Goal: Find contact information: Find contact information

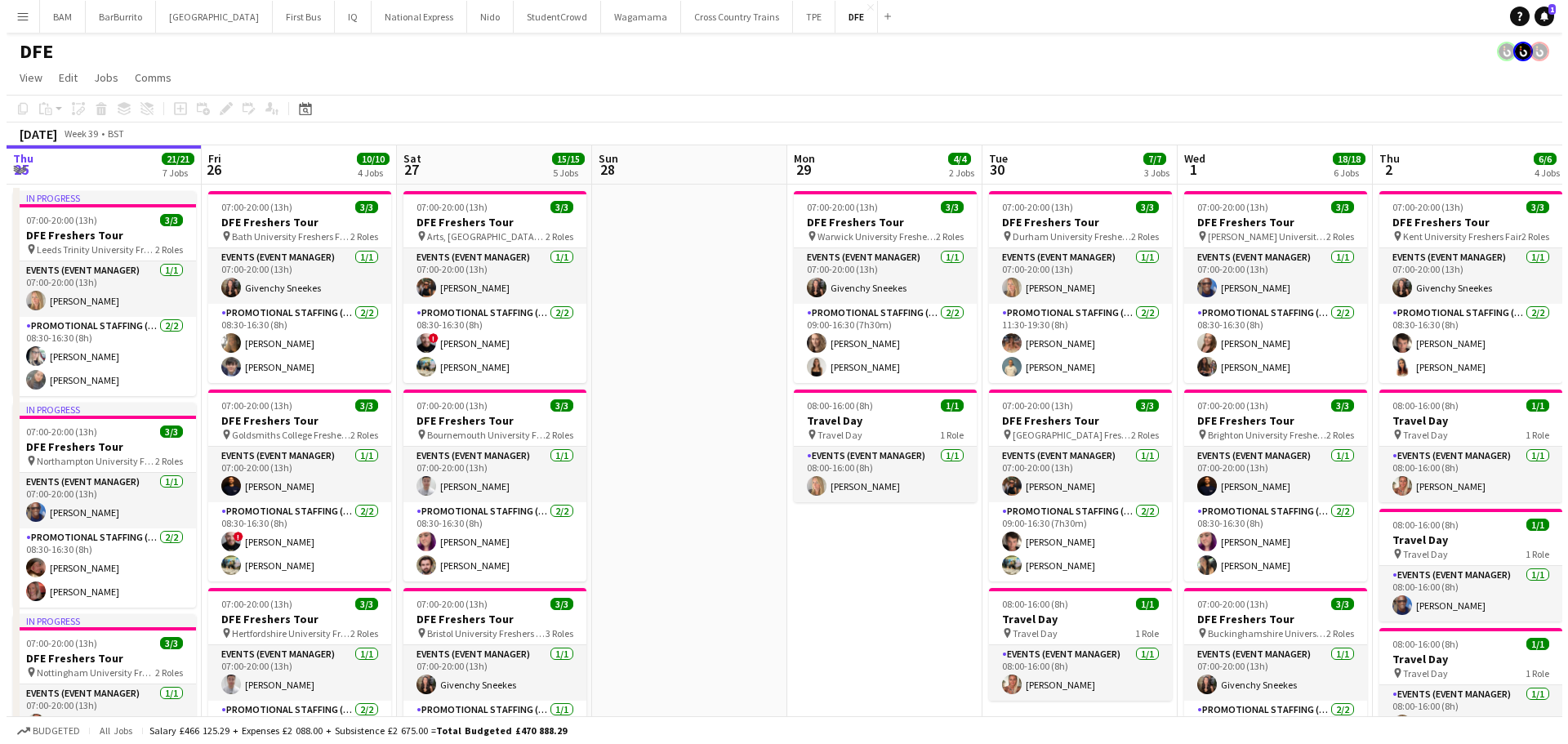
scroll to position [0, 660]
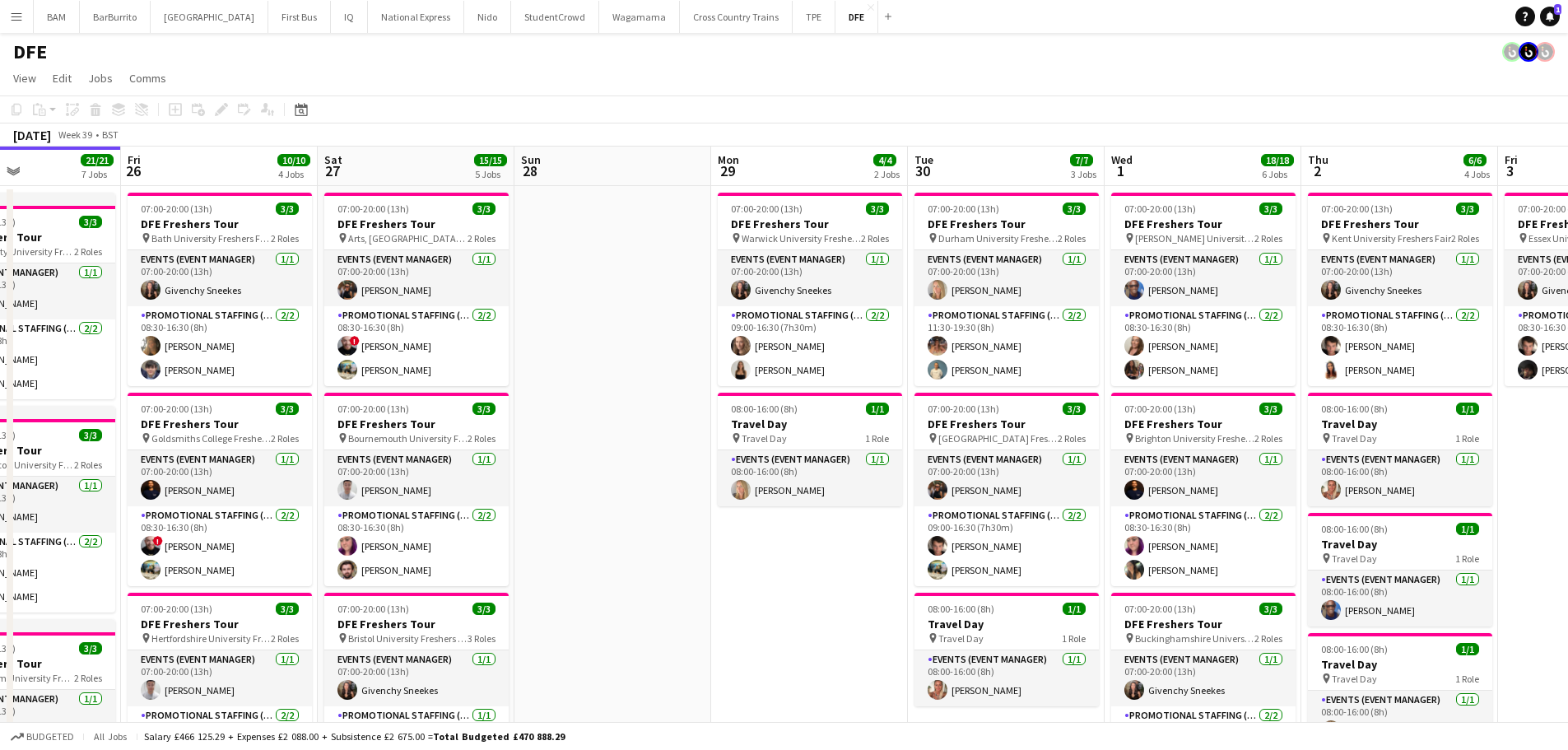
drag, startPoint x: 932, startPoint y: 303, endPoint x: 659, endPoint y: 298, distance: 273.0
click at [389, 22] on button "National Express Close" at bounding box center [416, 17] width 96 height 32
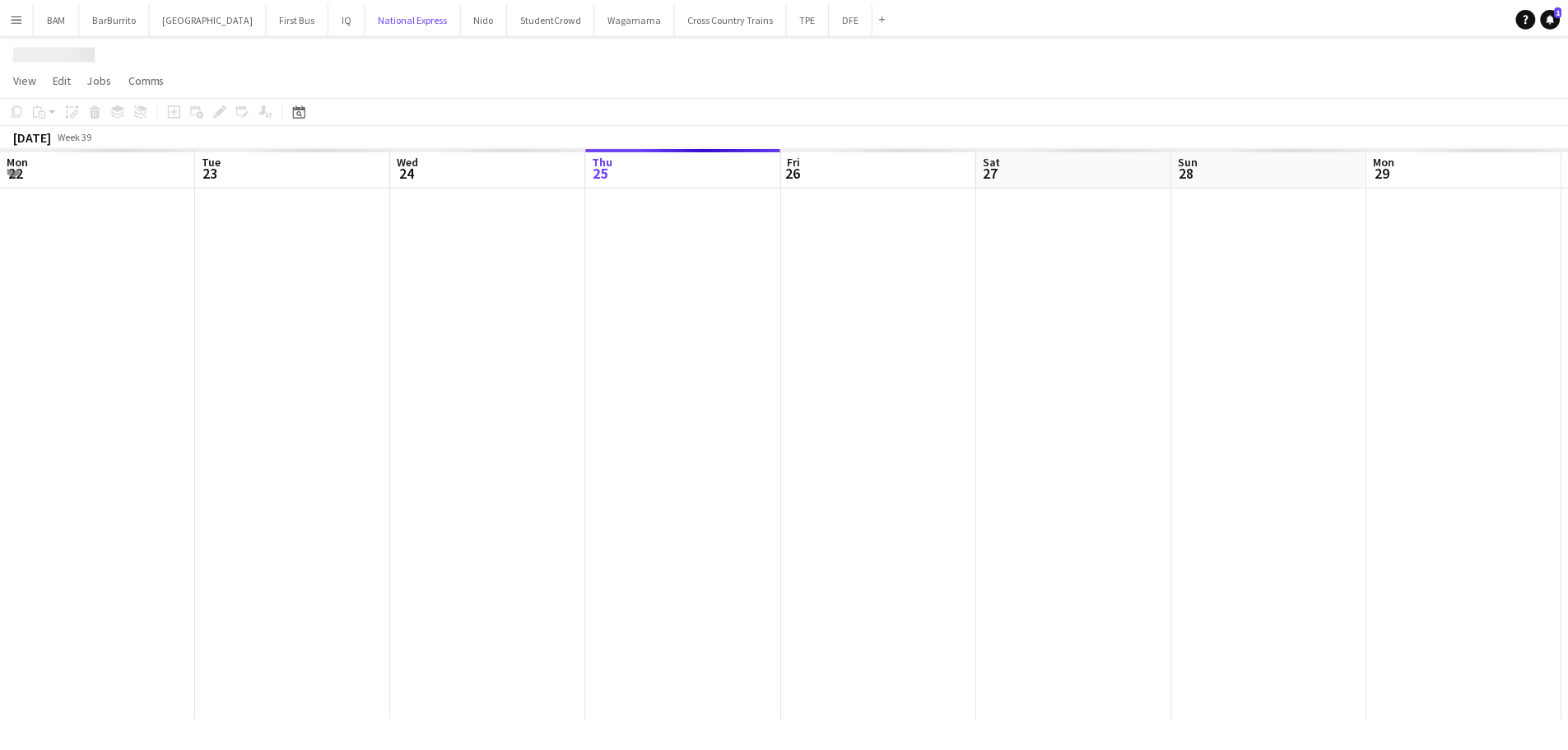
scroll to position [0, 393]
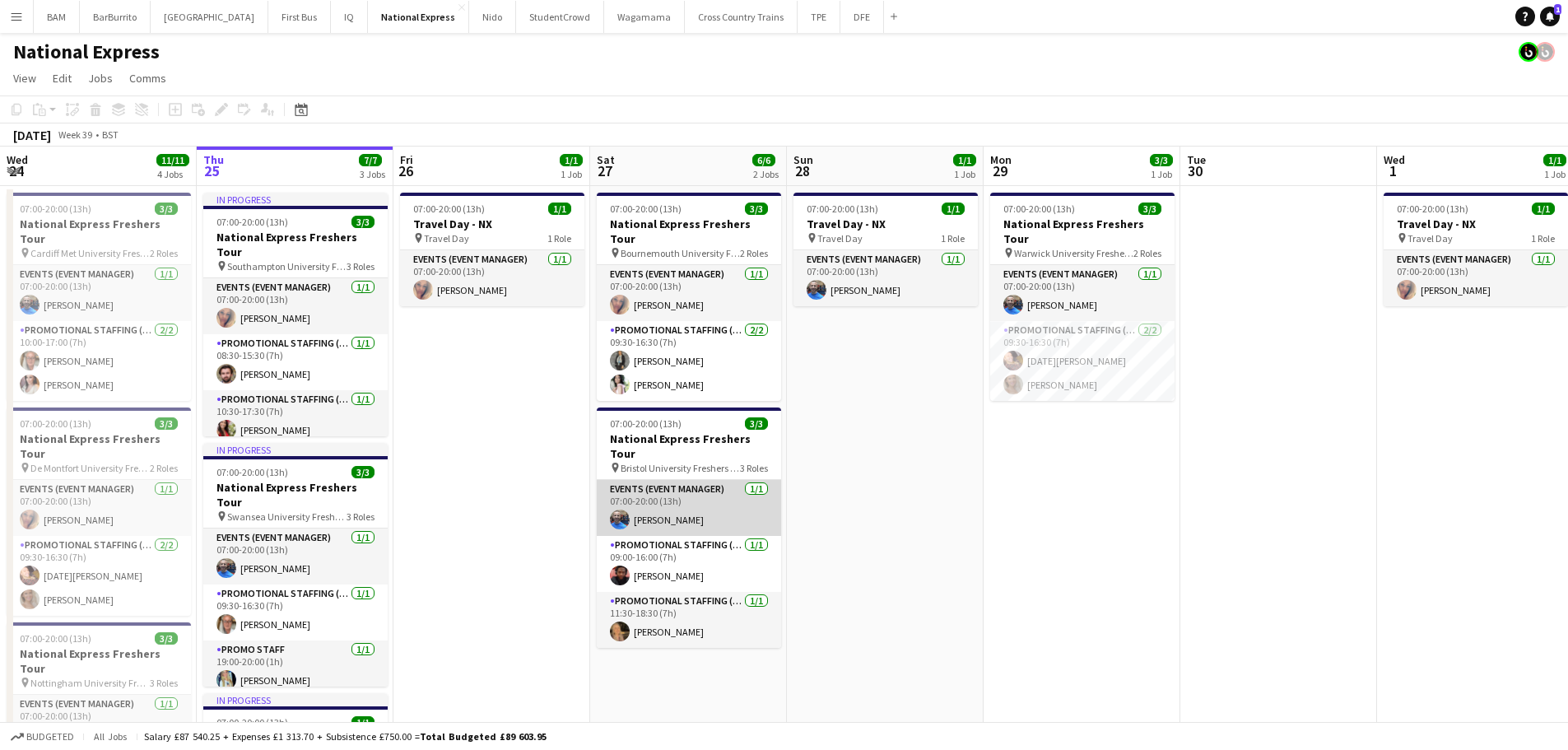
click at [728, 480] on app-card-role "Events (Event Manager) [DATE] 07:00-20:00 (13h) [PERSON_NAME]" at bounding box center [689, 508] width 185 height 56
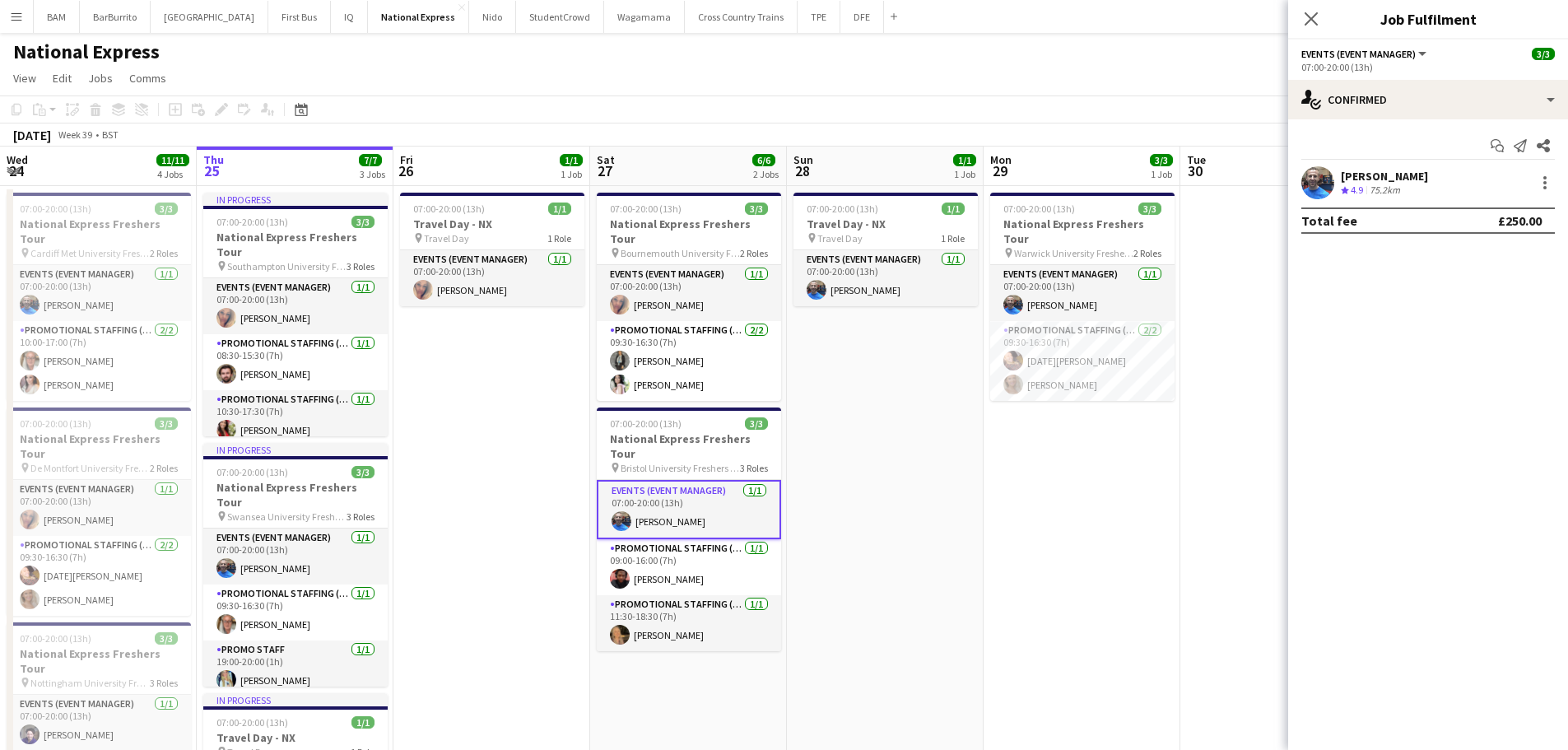
click at [695, 136] on div "[DATE] Week 39 • BST" at bounding box center [784, 134] width 1568 height 23
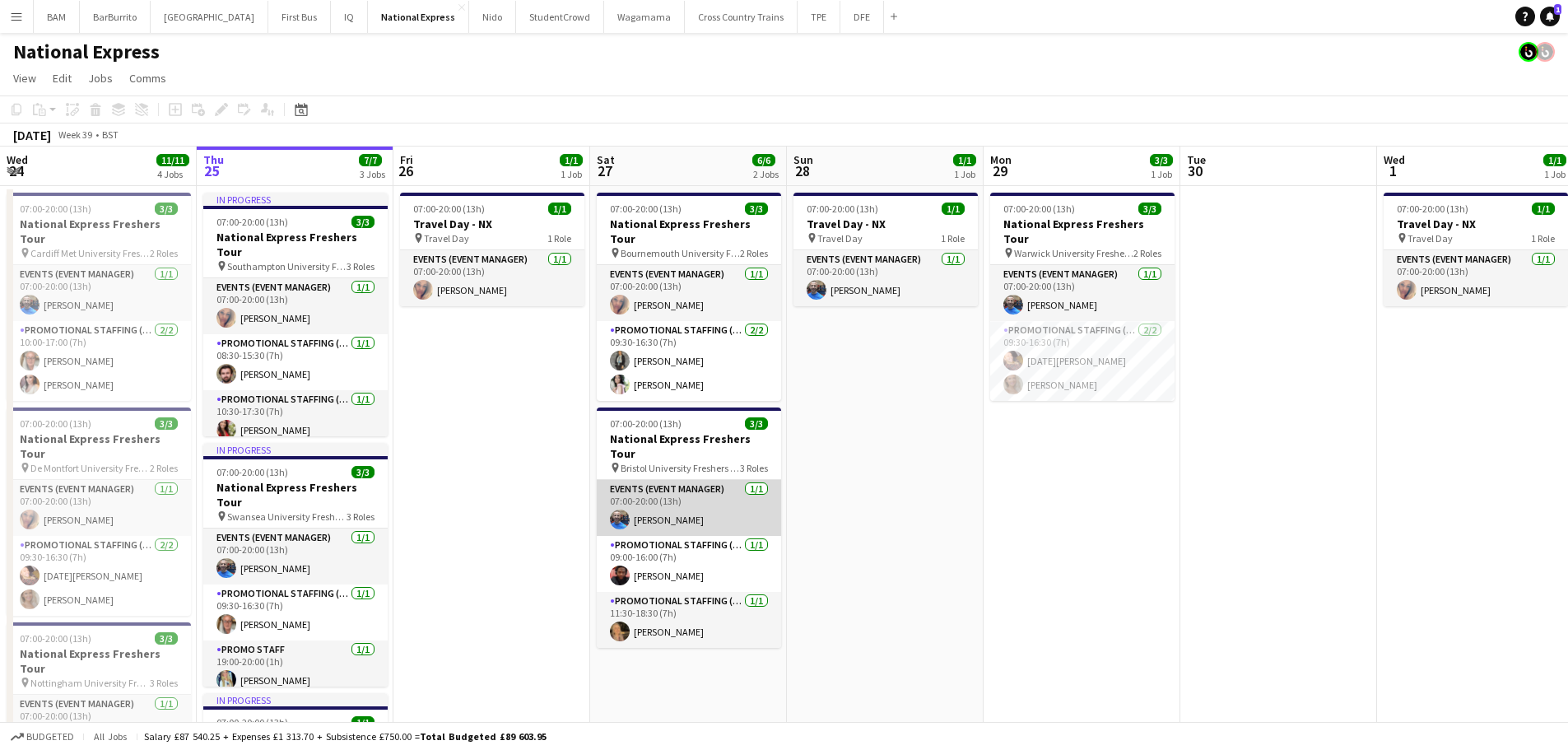
click at [684, 482] on app-card-role "Events (Event Manager) [DATE] 07:00-20:00 (13h) [PERSON_NAME]" at bounding box center [689, 508] width 185 height 56
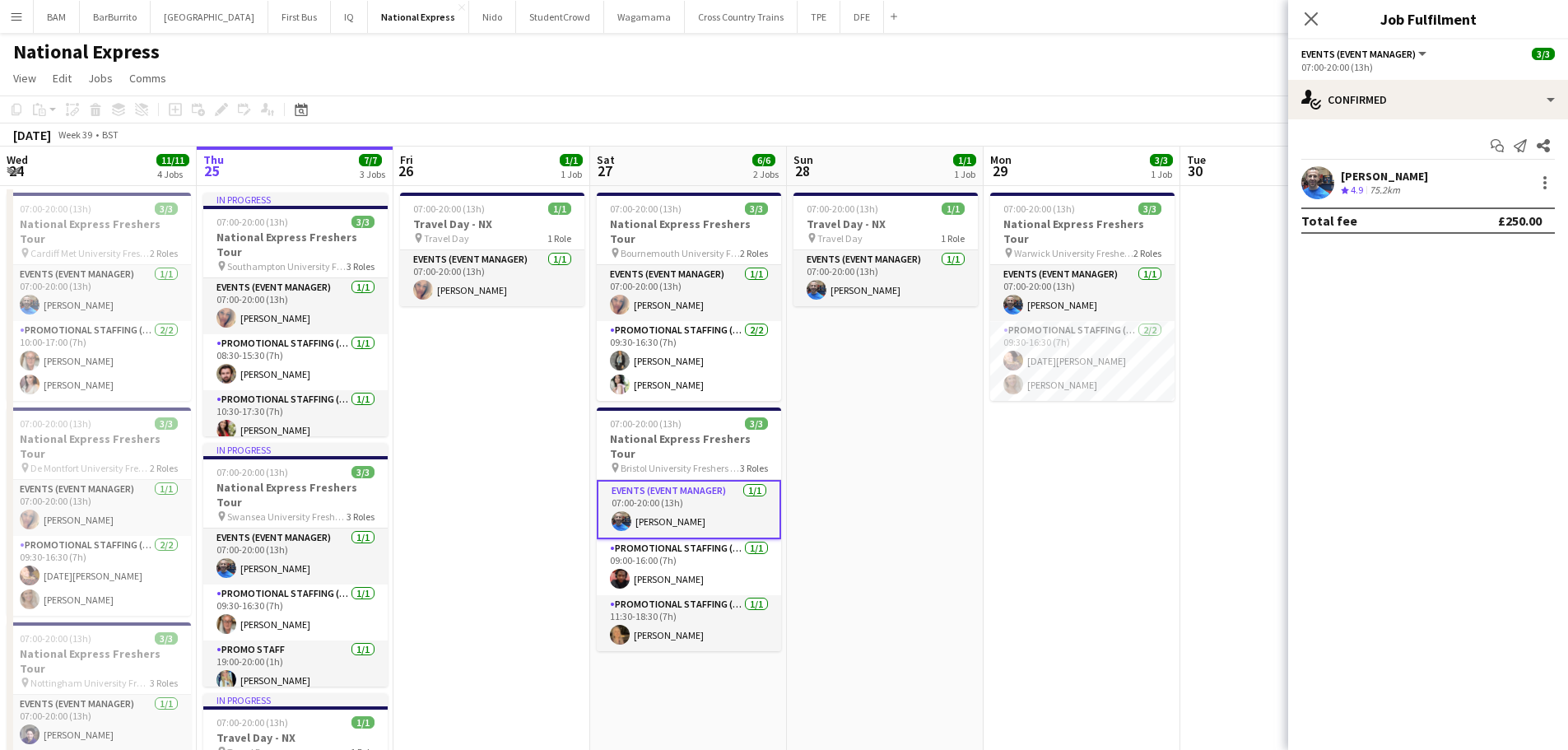
click at [1435, 194] on div "[PERSON_NAME] Crew rating 4.9 75.2km" at bounding box center [1429, 183] width 280 height 33
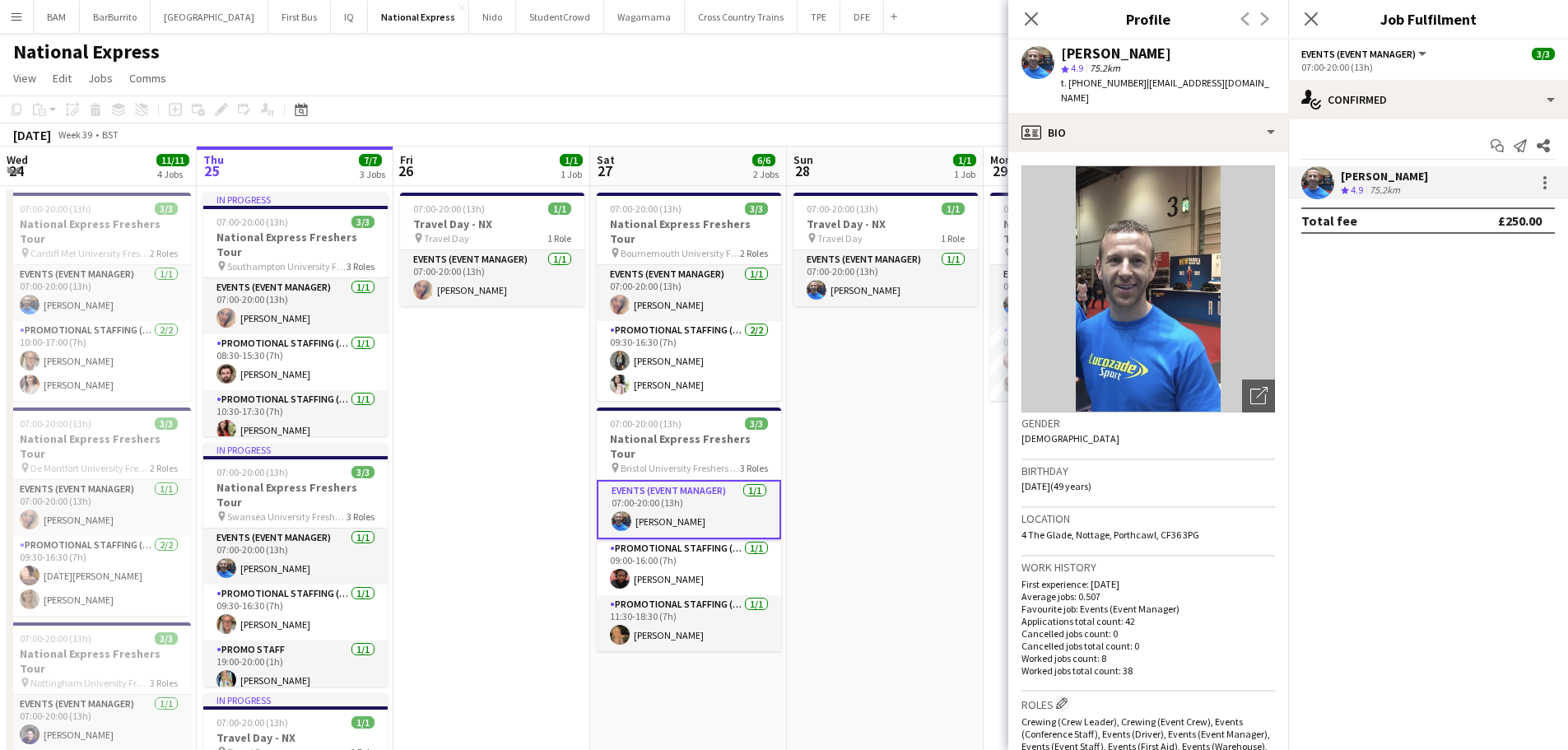
click at [639, 122] on app-toolbar "Copy Paste Paste Ctrl+V Paste with crew Ctrl+Shift+V Paste linked Job [GEOGRAPH…" at bounding box center [784, 109] width 1568 height 28
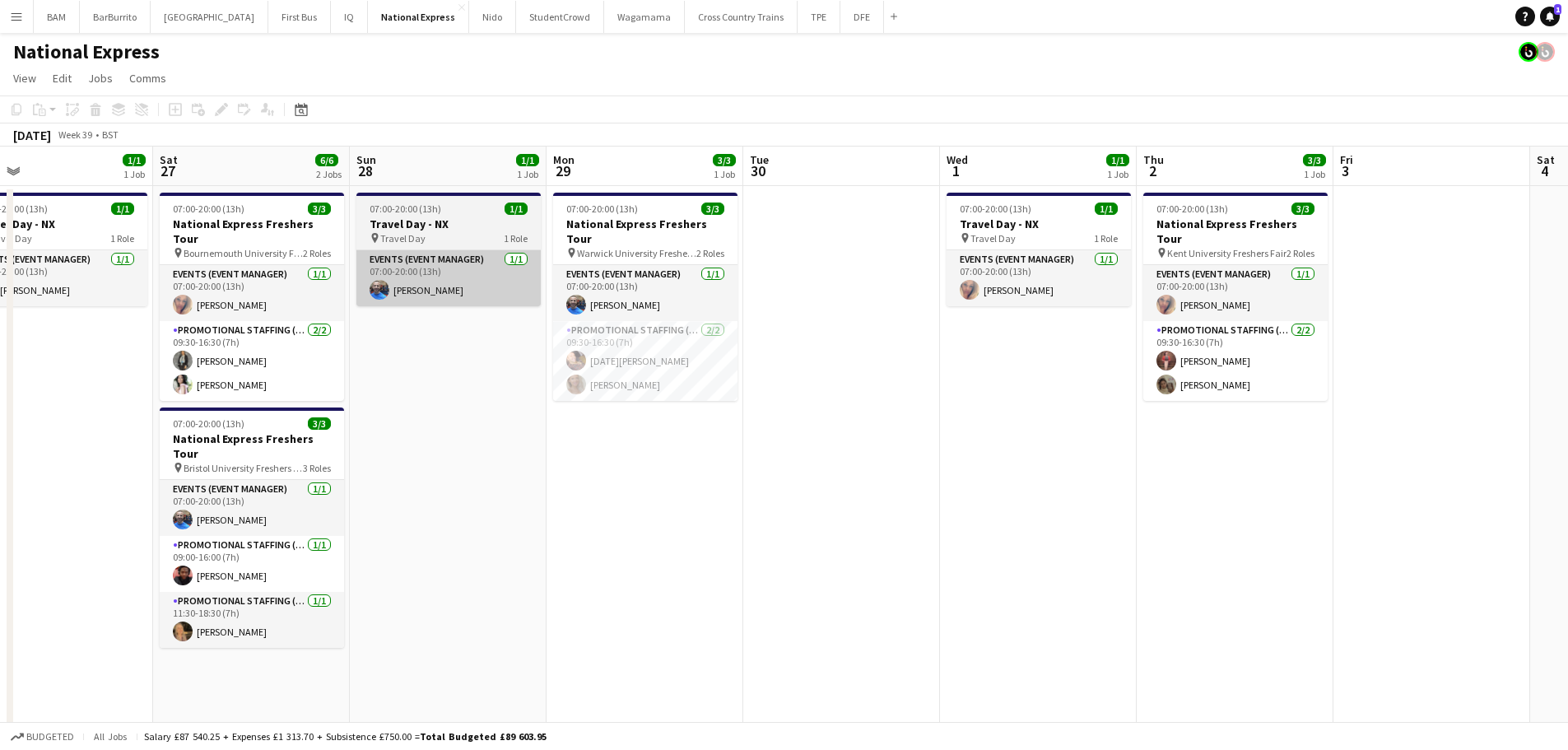
scroll to position [0, 559]
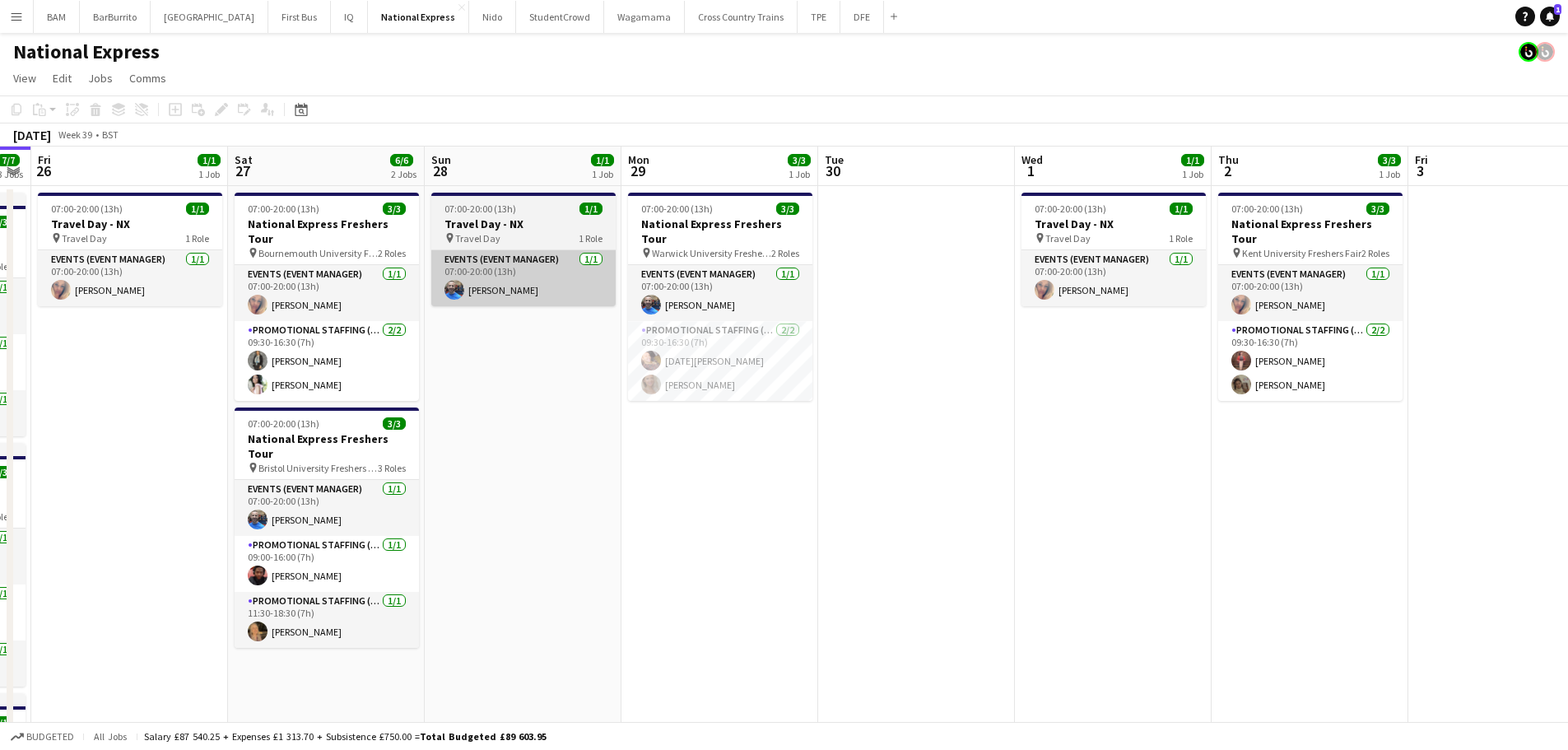
drag, startPoint x: 662, startPoint y: 258, endPoint x: 370, endPoint y: 286, distance: 293.3
click at [295, 275] on app-calendar-viewport "Tue 23 12/12 4 Jobs Wed 24 11/11 4 Jobs Thu 25 7/7 3 Jobs Fri 26 1/1 1 Job Sat …" at bounding box center [784, 618] width 1568 height 945
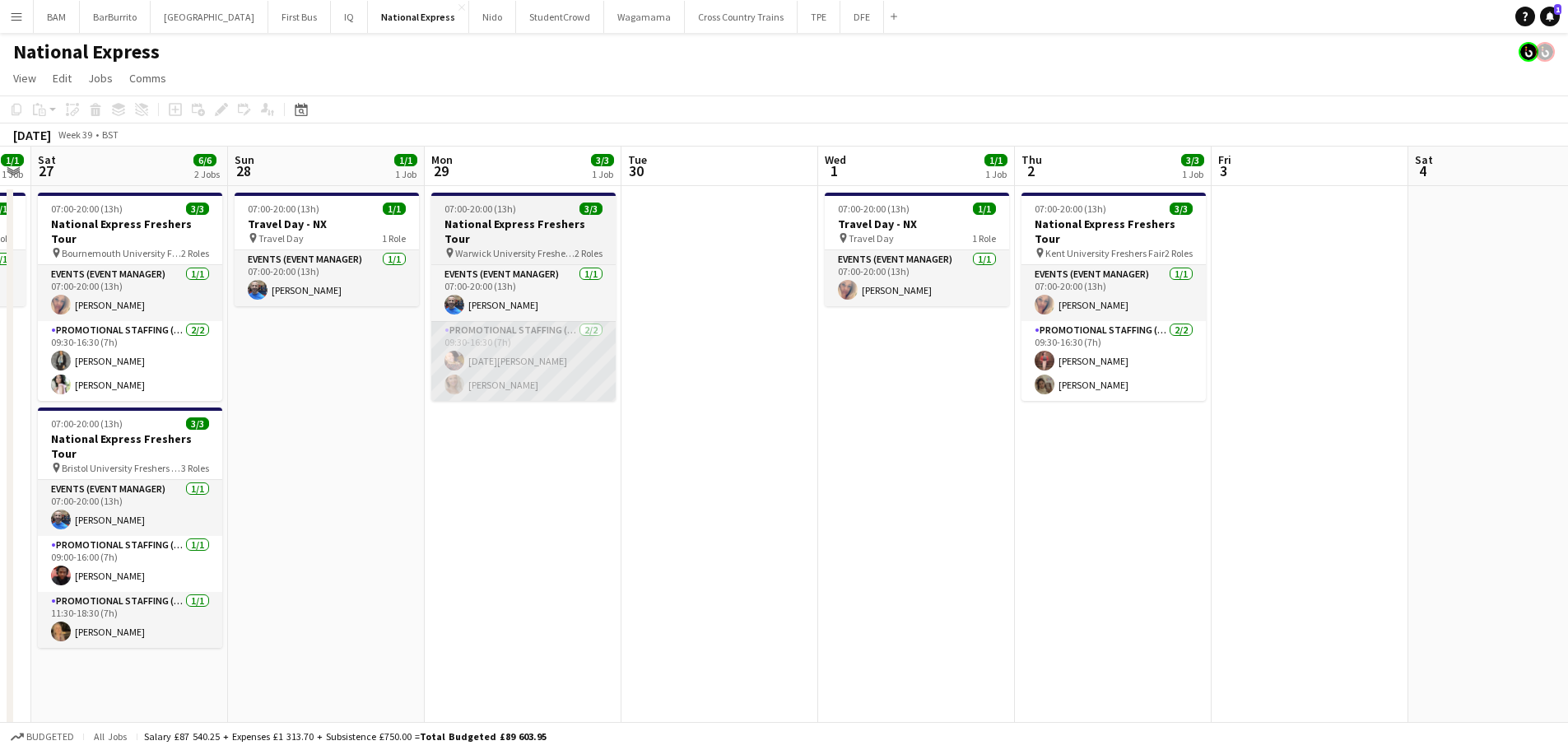
click at [506, 364] on app-card-role "Promotional Staffing (Brand Ambassadors) [DATE] 09:30-16:30 (7h) [DATE][PERSON_…" at bounding box center [523, 361] width 185 height 80
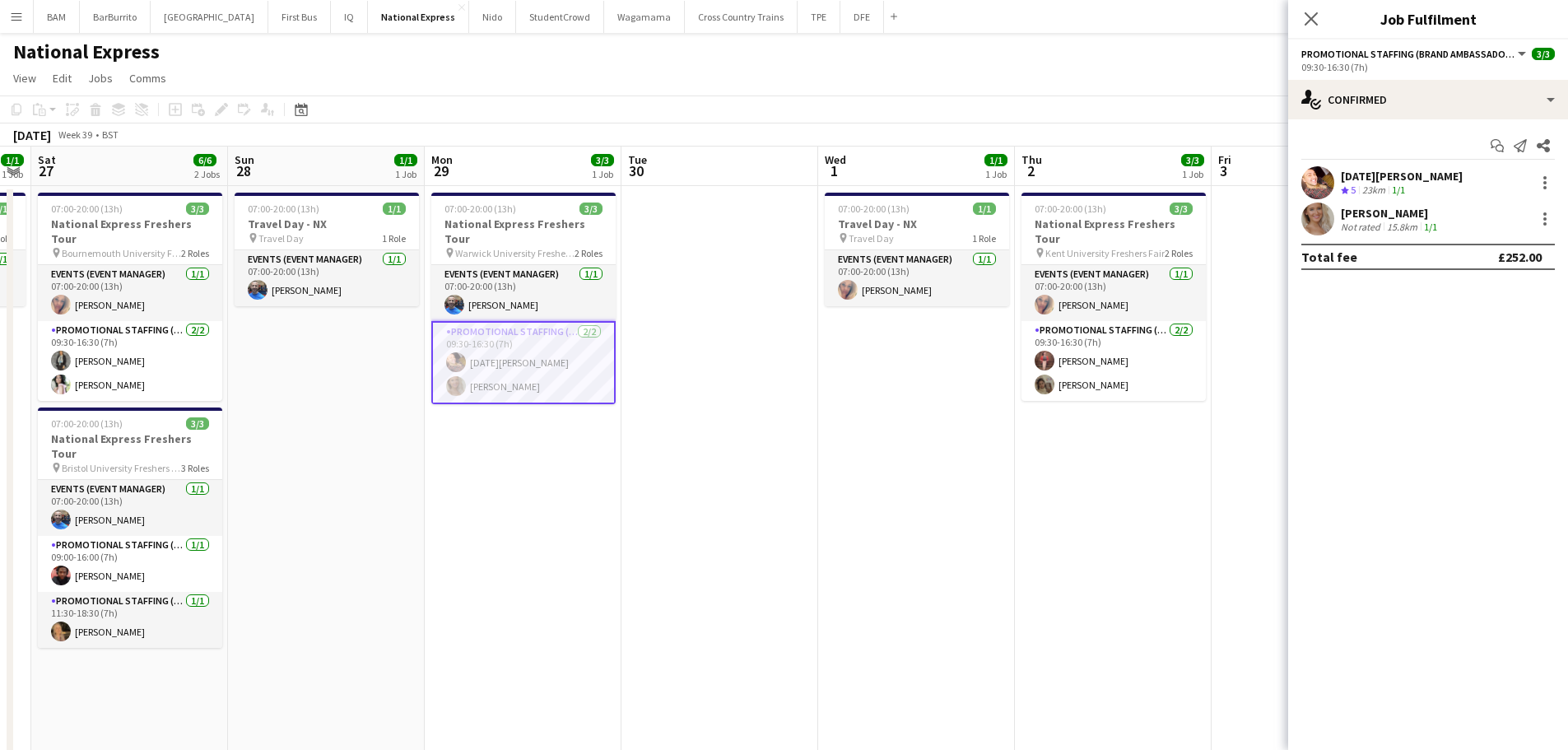
click at [1429, 231] on app-skills-label "1/1" at bounding box center [1431, 226] width 13 height 12
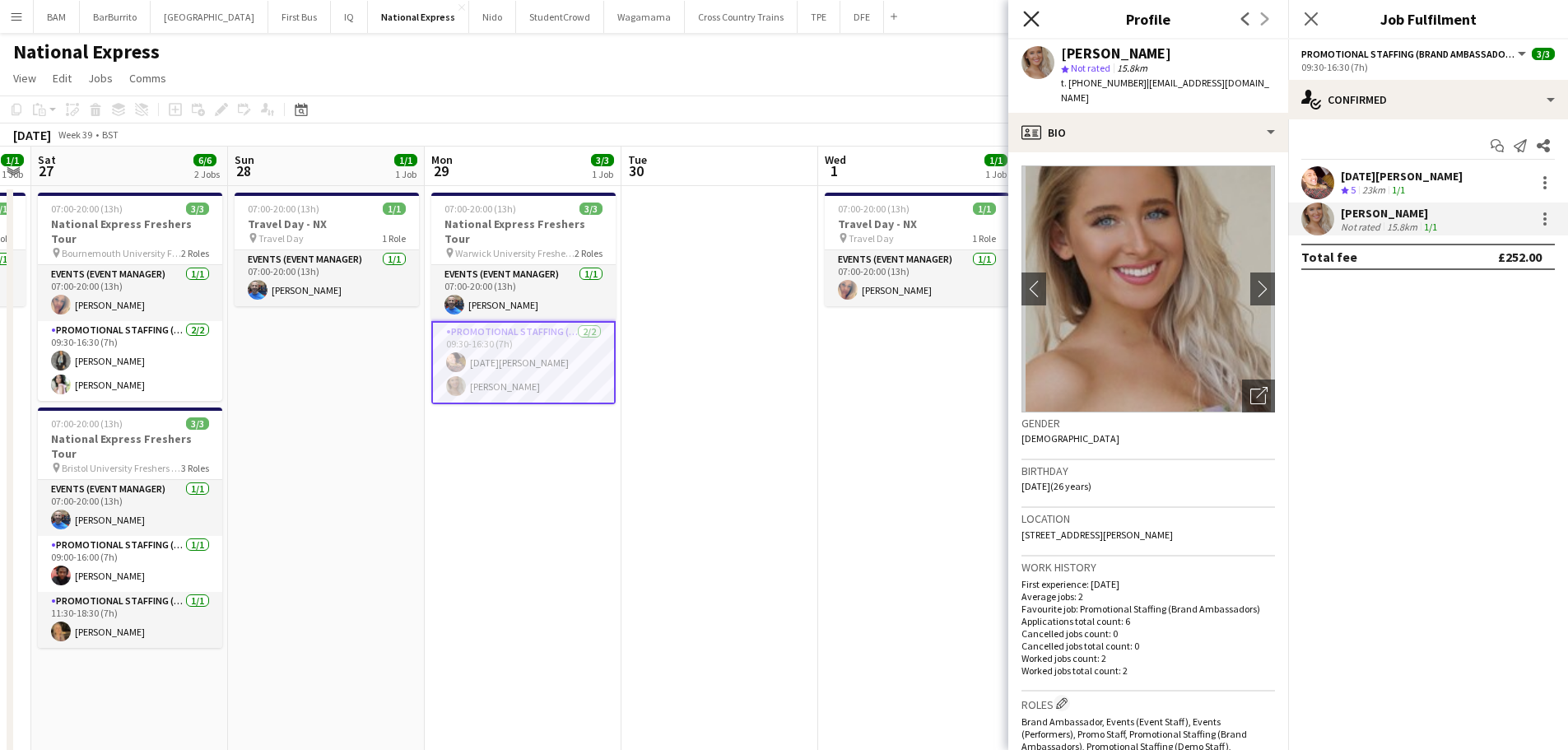
click at [1033, 25] on icon "Close pop-in" at bounding box center [1031, 19] width 16 height 16
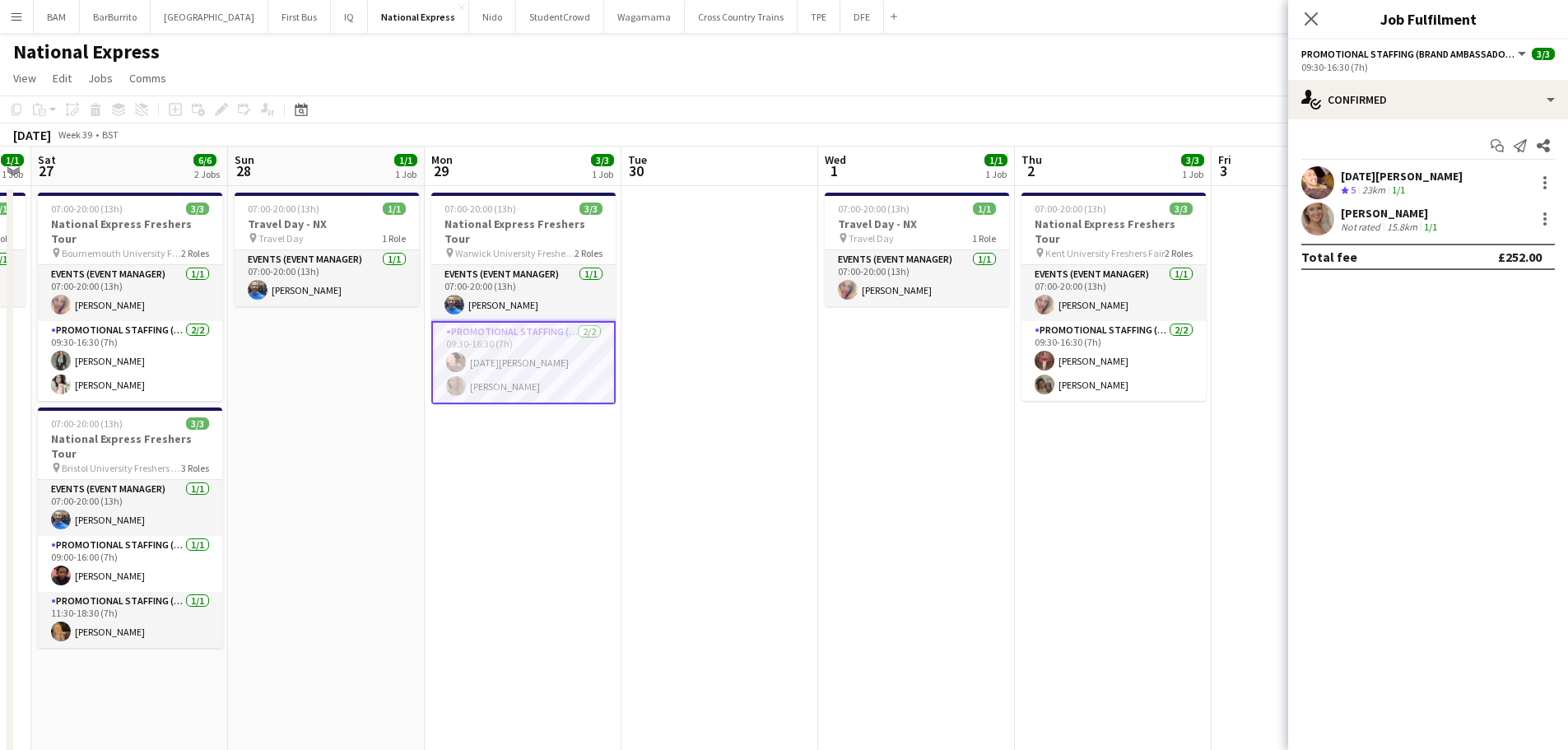
click at [1451, 214] on div "[PERSON_NAME] Not rated 15.8km 1/1" at bounding box center [1429, 219] width 280 height 33
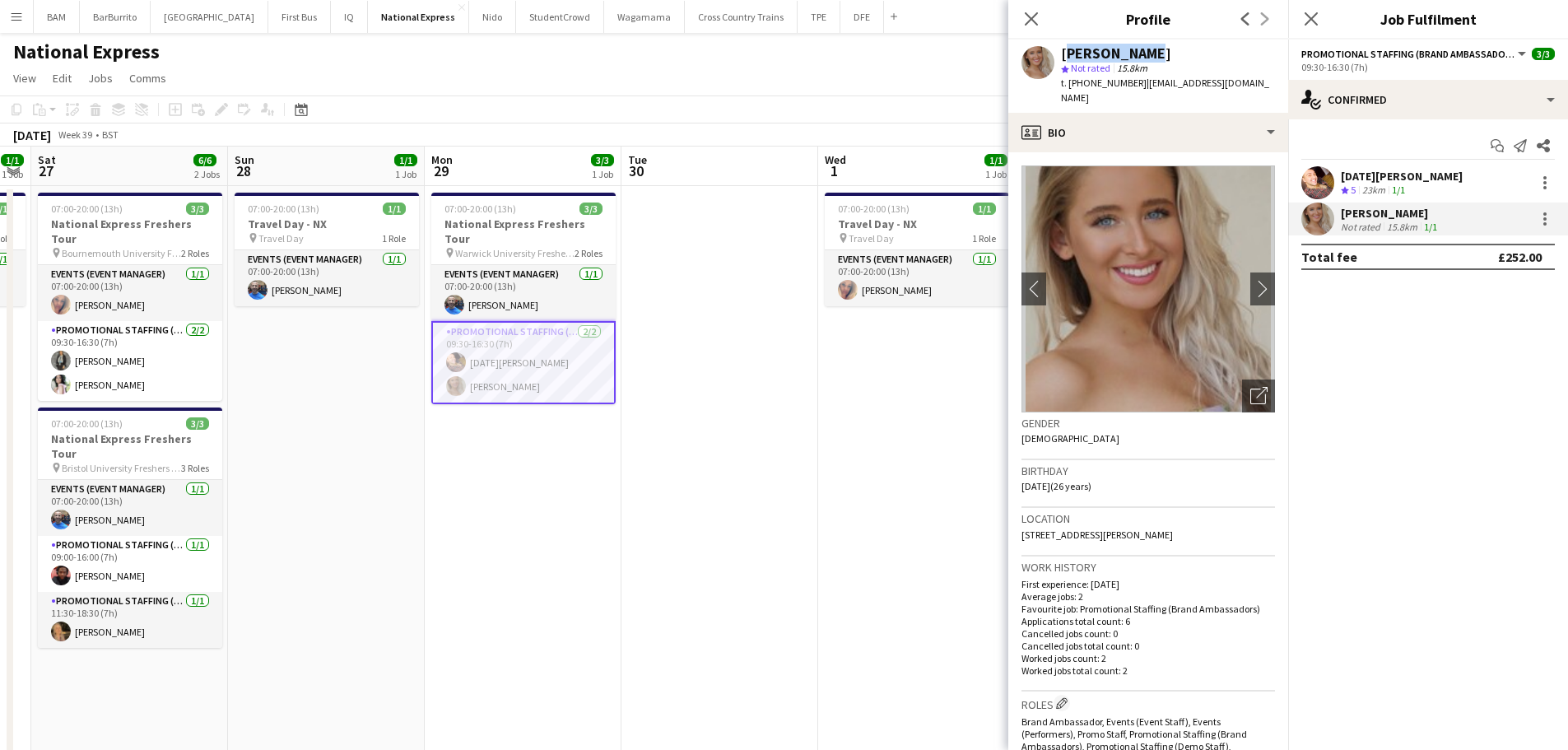
drag, startPoint x: 1064, startPoint y: 51, endPoint x: 1152, endPoint y: 52, distance: 88.0
click at [1152, 52] on div "[PERSON_NAME]" at bounding box center [1168, 54] width 214 height 15
copy div "[PERSON_NAME]"
drag, startPoint x: 1141, startPoint y: 83, endPoint x: 1270, endPoint y: 83, distance: 129.0
click at [1270, 83] on app-profile-header "[PERSON_NAME] star Not rated 15.8km t. [PHONE_NUMBER] | [EMAIL_ADDRESS][DOMAIN_…" at bounding box center [1149, 76] width 280 height 73
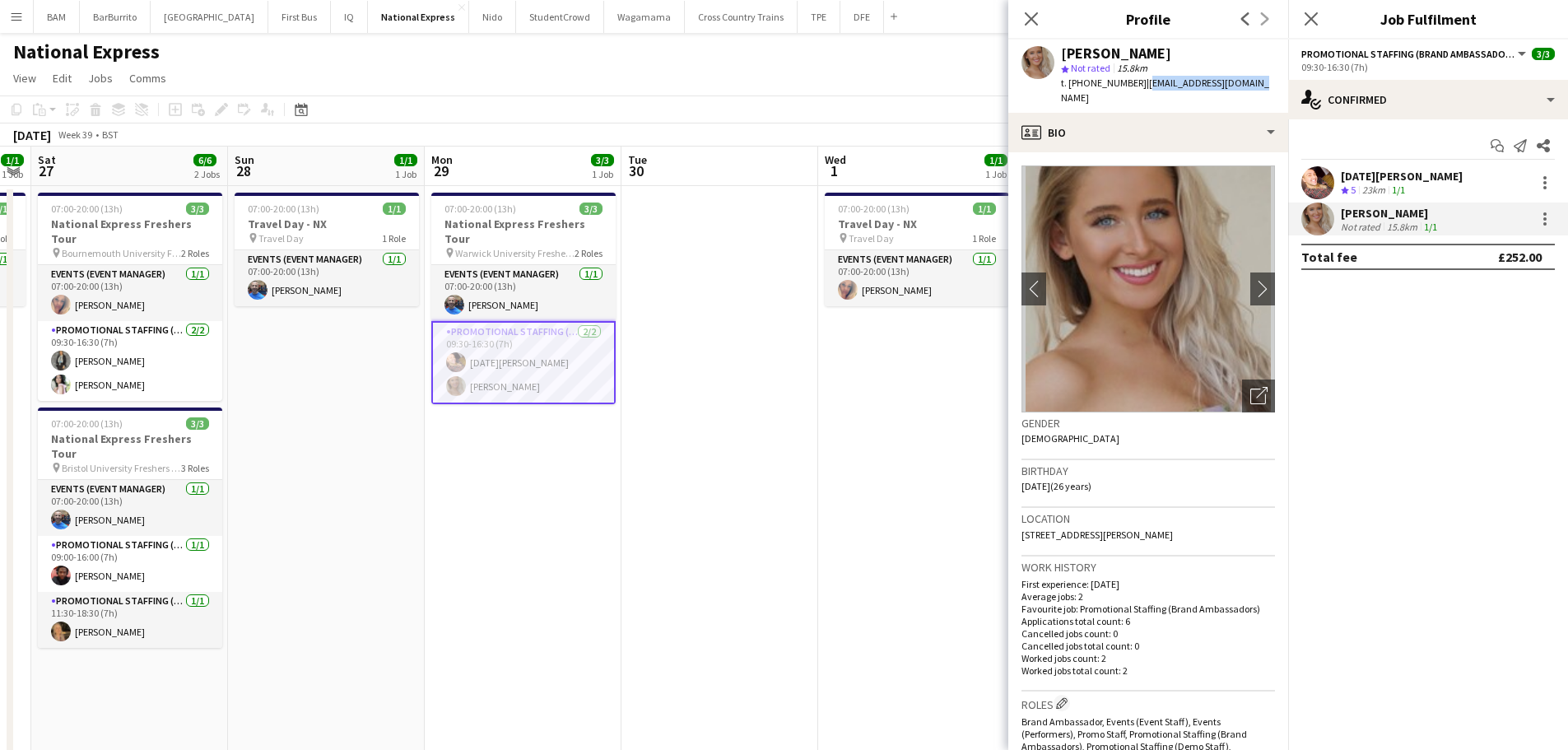
copy span "[EMAIL_ADDRESS][DOMAIN_NAME]"
drag, startPoint x: 1084, startPoint y: 79, endPoint x: 1135, endPoint y: 85, distance: 51.4
click at [1135, 85] on div "t. [PHONE_NUMBER] | [EMAIL_ADDRESS][DOMAIN_NAME]" at bounding box center [1168, 91] width 214 height 30
copy span "7923048994"
